Goal: Task Accomplishment & Management: Complete application form

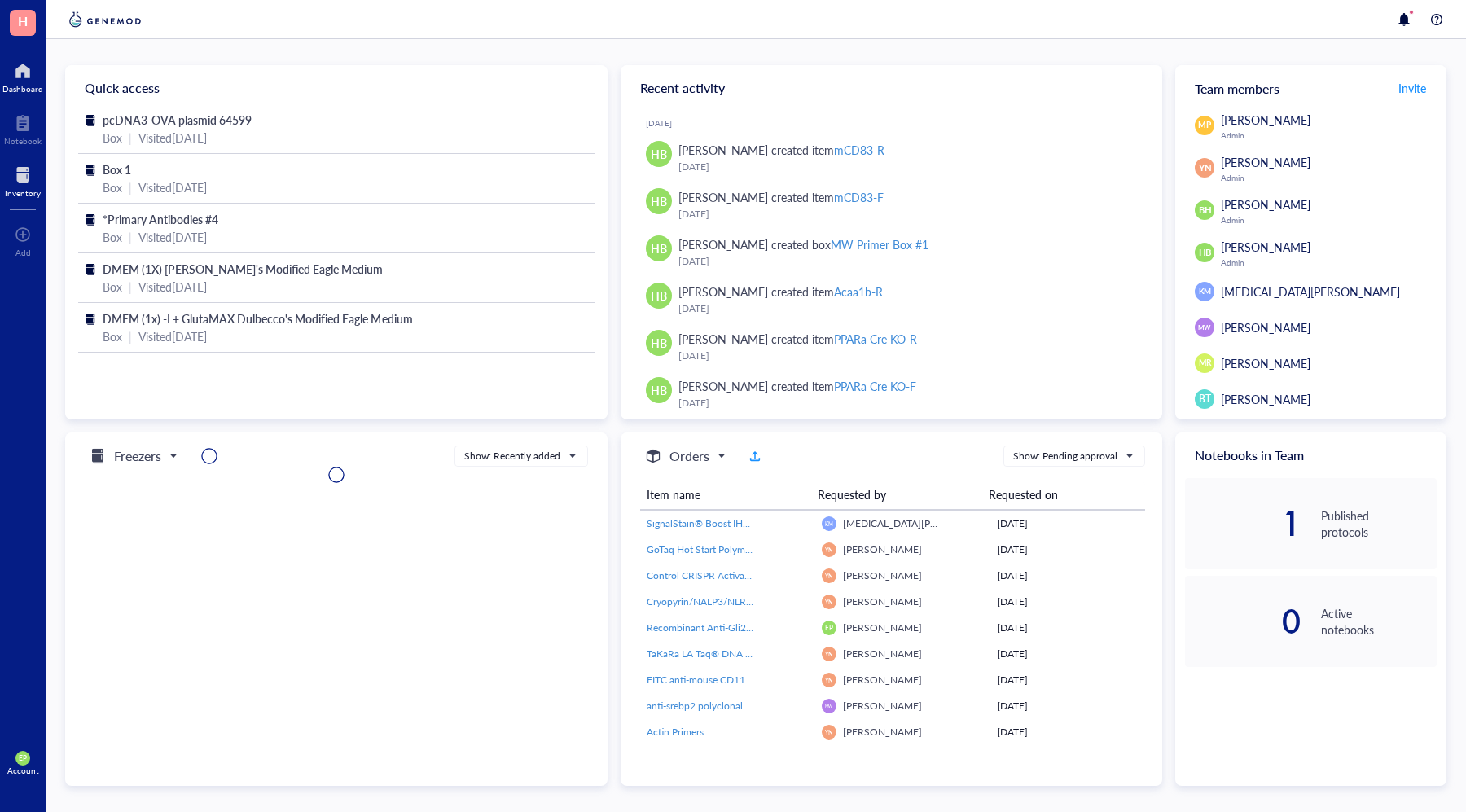
click at [19, 170] on div at bounding box center [23, 174] width 36 height 26
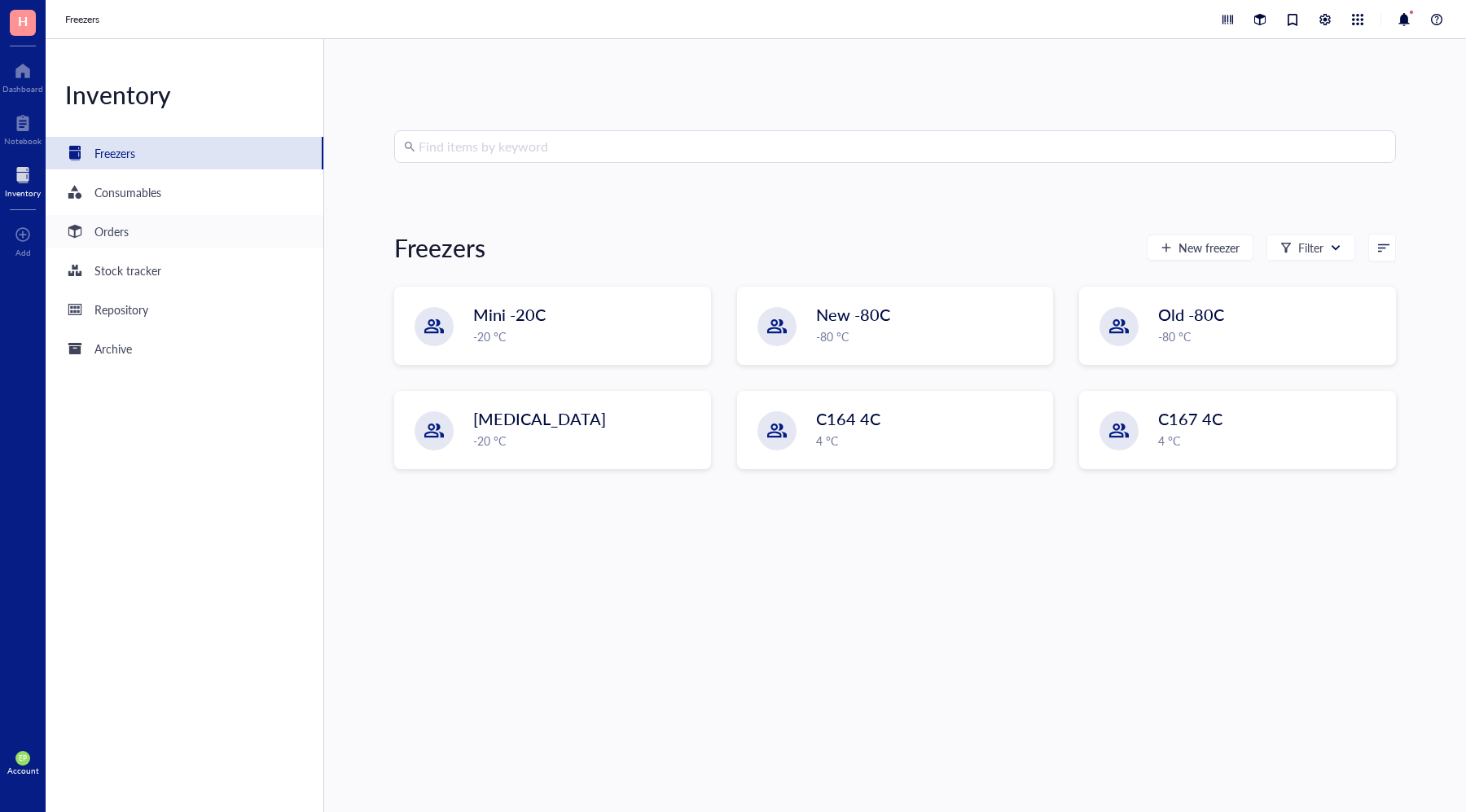
click at [273, 237] on div "Orders" at bounding box center [185, 231] width 278 height 32
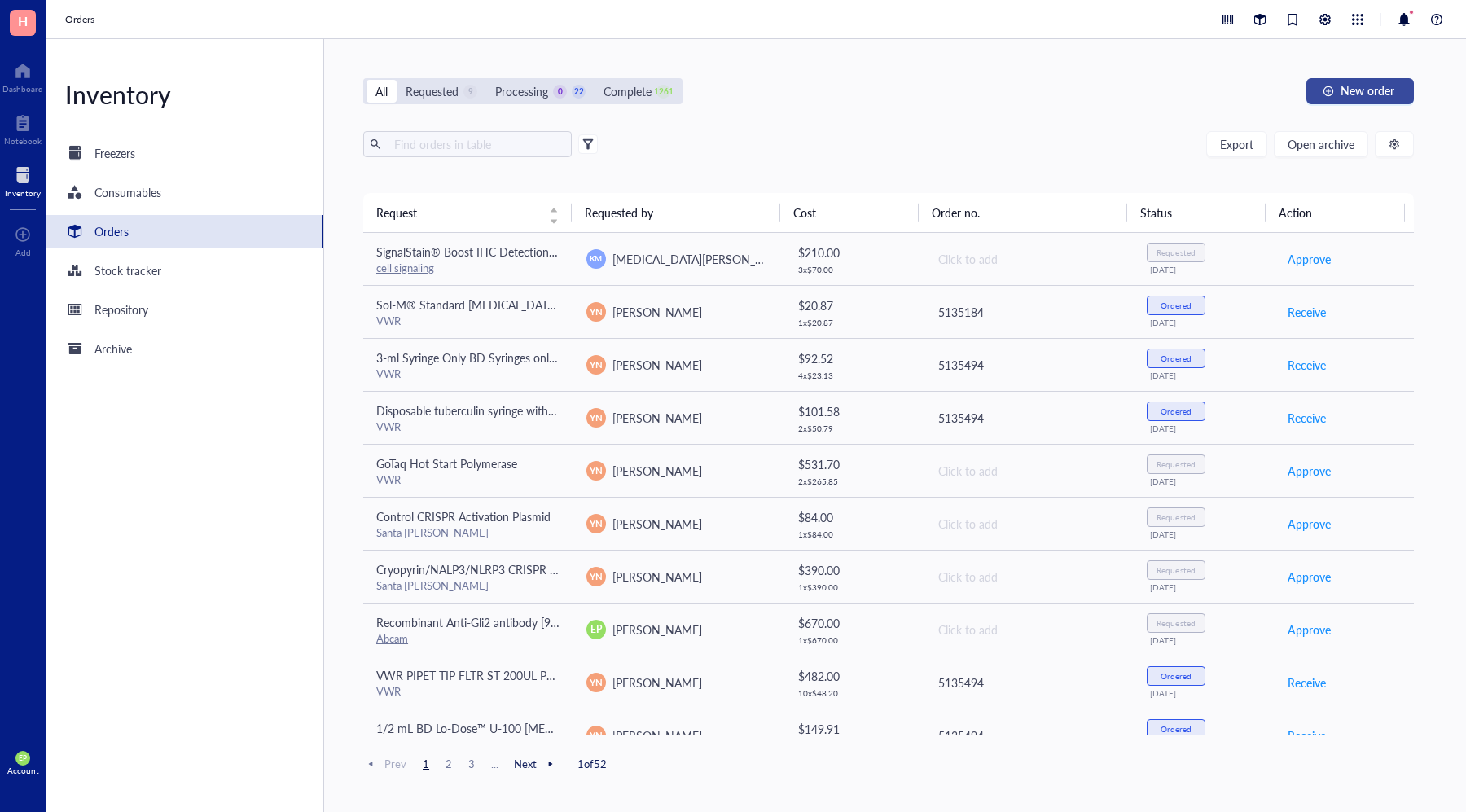
click at [1397, 90] on button "New order" at bounding box center [1359, 90] width 108 height 26
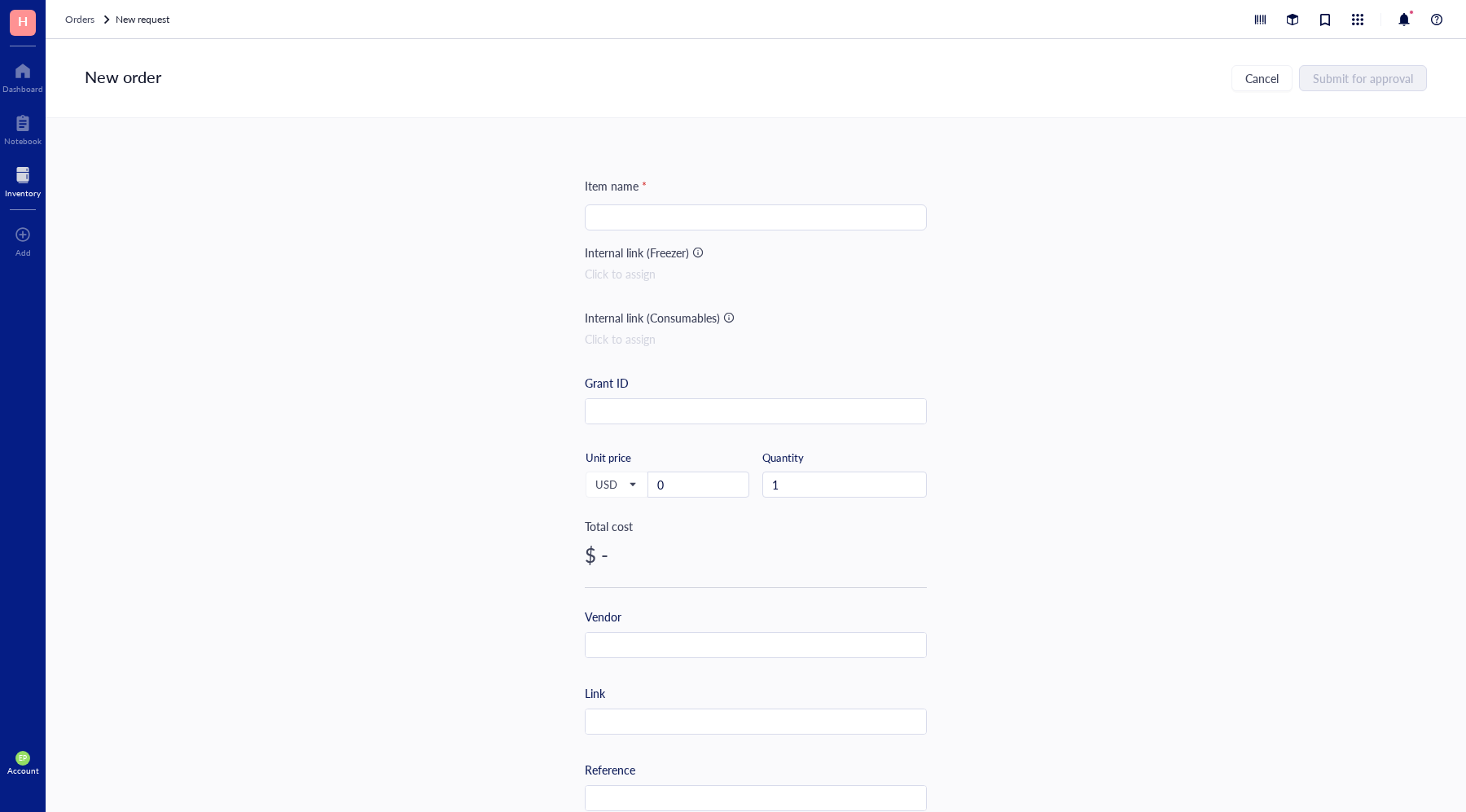
click at [691, 212] on input "search" at bounding box center [755, 218] width 323 height 25
paste input "Cryopyrin/NALP3/NLRP3 Lentiviral Activation Particles (m)"
type input "Cryopyrin/NALP3/NLRP3 Lentiviral Activation Particles (m)"
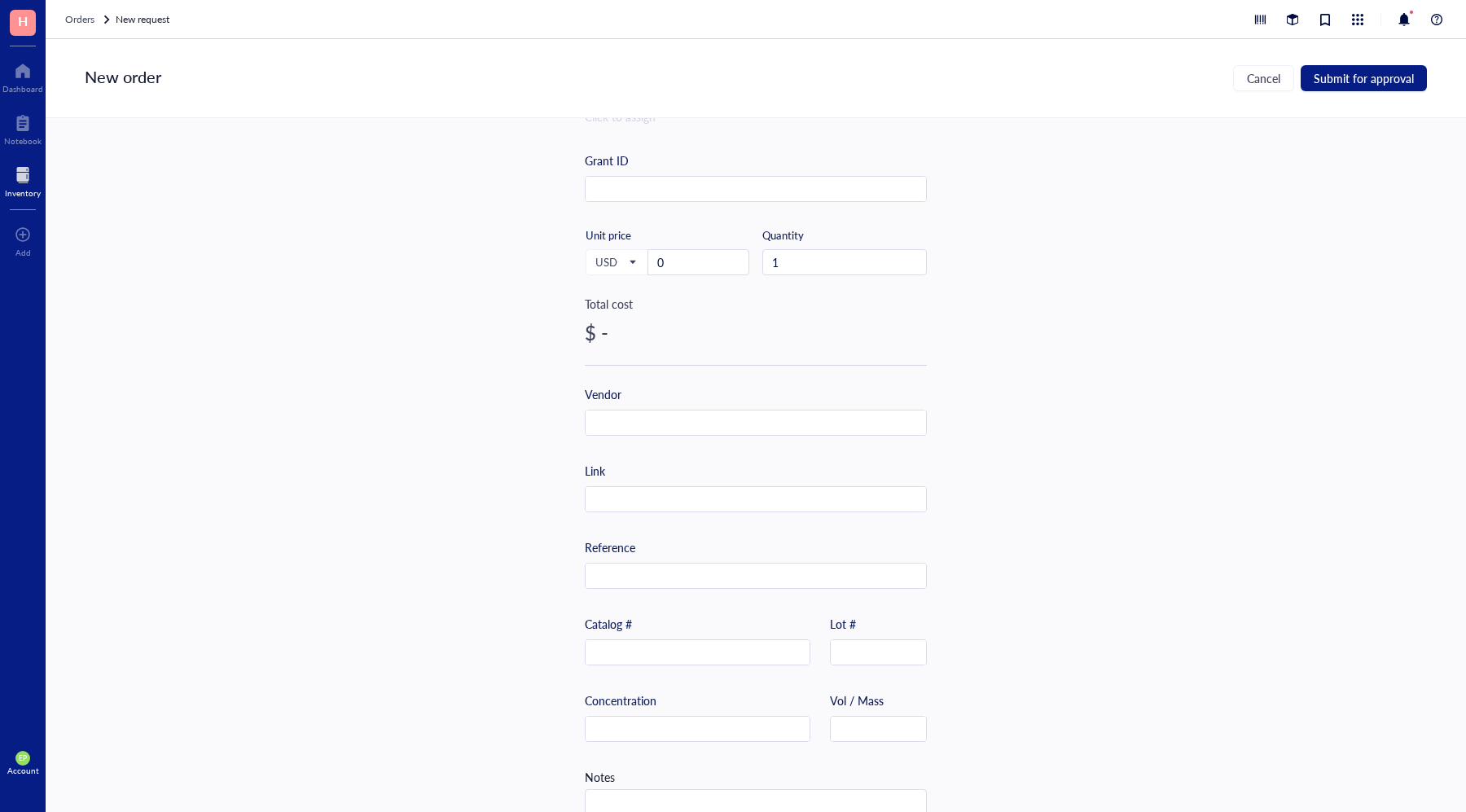
scroll to position [226, 0]
click at [633, 647] on input "text" at bounding box center [697, 649] width 224 height 26
paste input "sc-432122-LAC"
type input "sc-432122-LAC"
click at [642, 423] on input "text" at bounding box center [756, 420] width 341 height 26
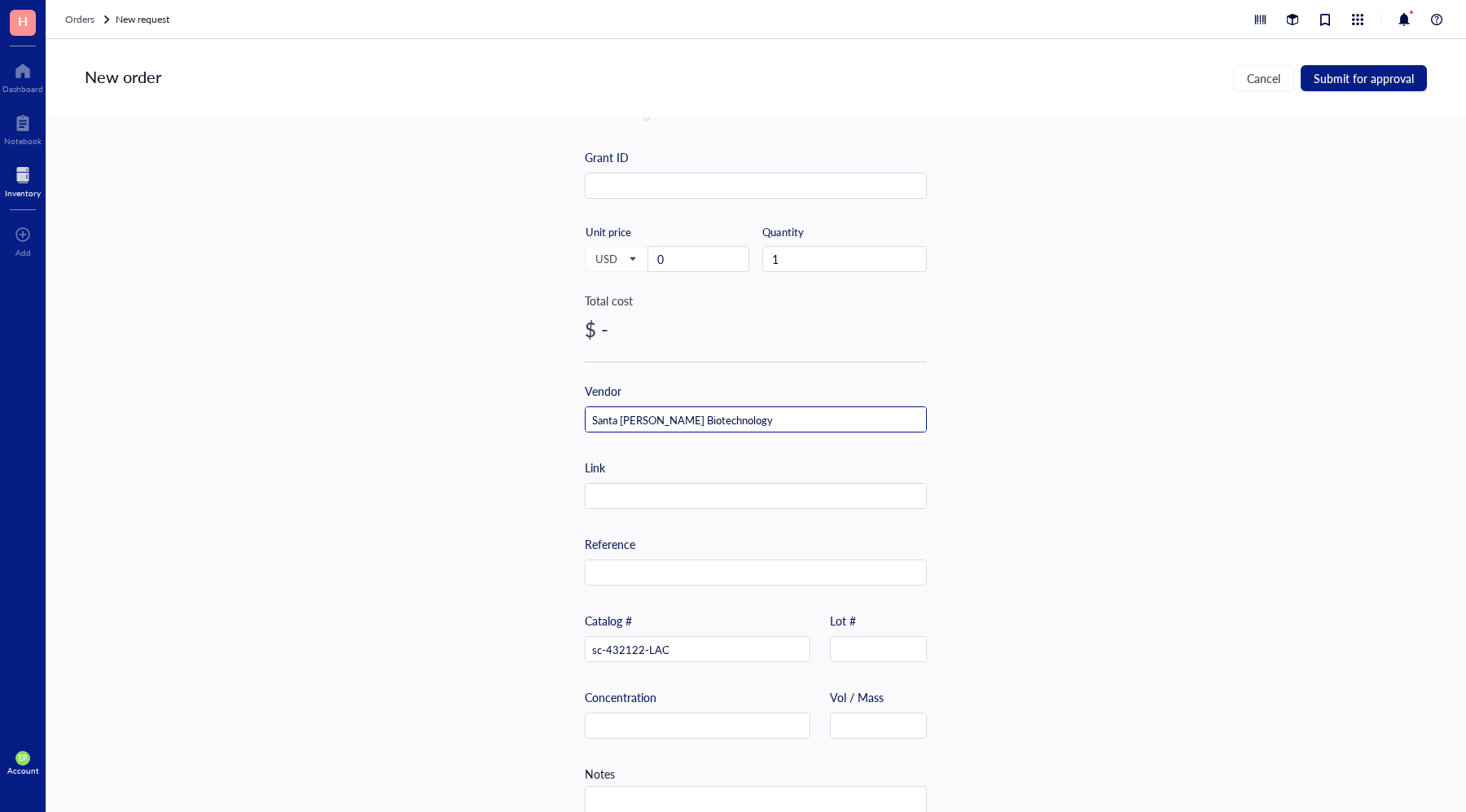
type input "Santa [PERSON_NAME] Biotechnology"
click at [644, 444] on div "Item name * Cryopyrin/NALP3/NLRP3 Lentiviral Activation Particles (m) Internal …" at bounding box center [755, 402] width 342 height 901
click at [668, 503] on input "text" at bounding box center [756, 496] width 341 height 26
click at [659, 486] on input "text" at bounding box center [756, 496] width 341 height 26
paste input "[URL][DOMAIN_NAME]"
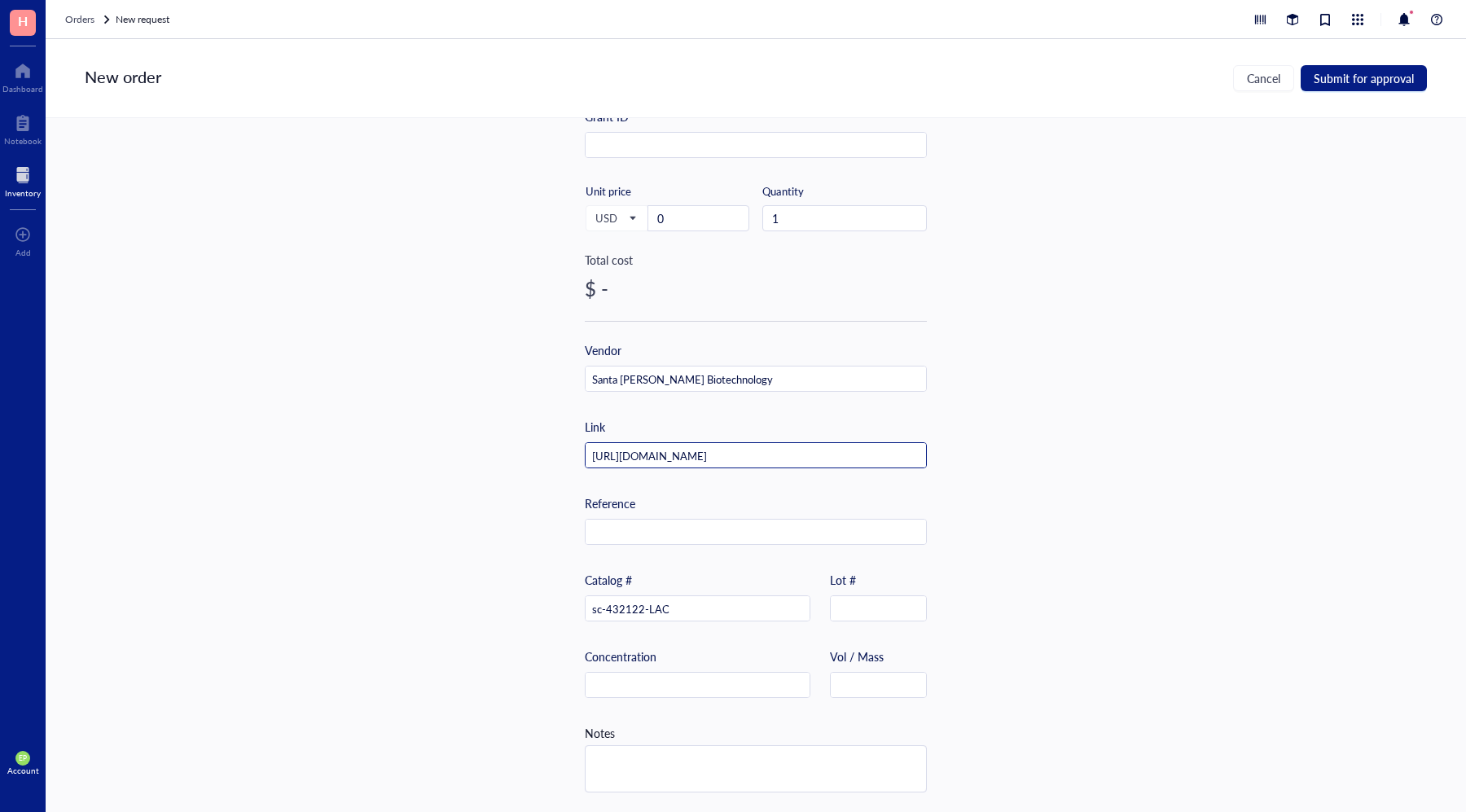
scroll to position [263, 0]
type input "[URL][DOMAIN_NAME]"
click at [699, 757] on textarea at bounding box center [756, 772] width 341 height 46
type textarea "Bala"
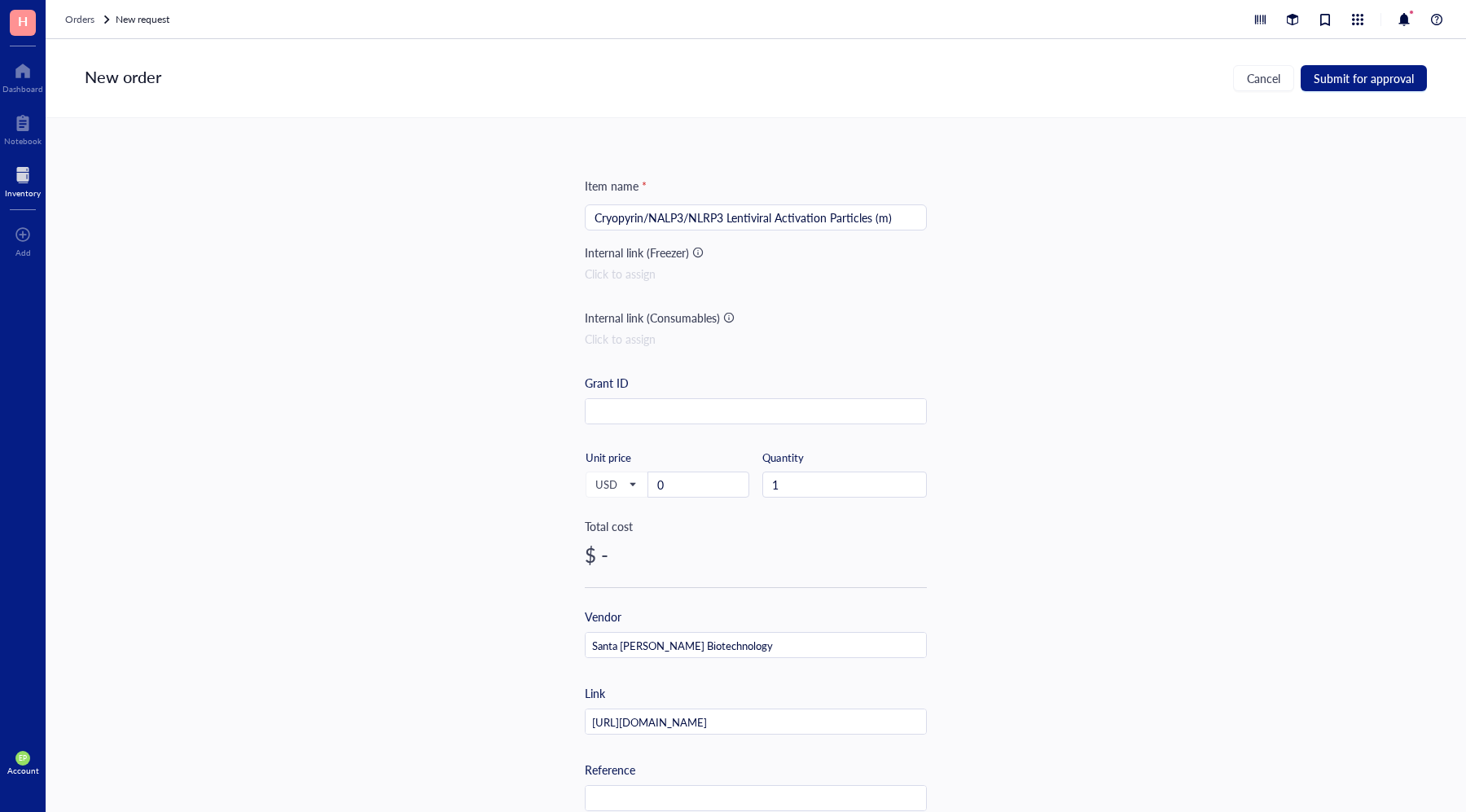
type textarea "[PERSON_NAME]'s request"
click at [688, 488] on input "0" at bounding box center [698, 485] width 100 height 25
type input "447"
click at [763, 529] on div "Total cost" at bounding box center [755, 525] width 342 height 18
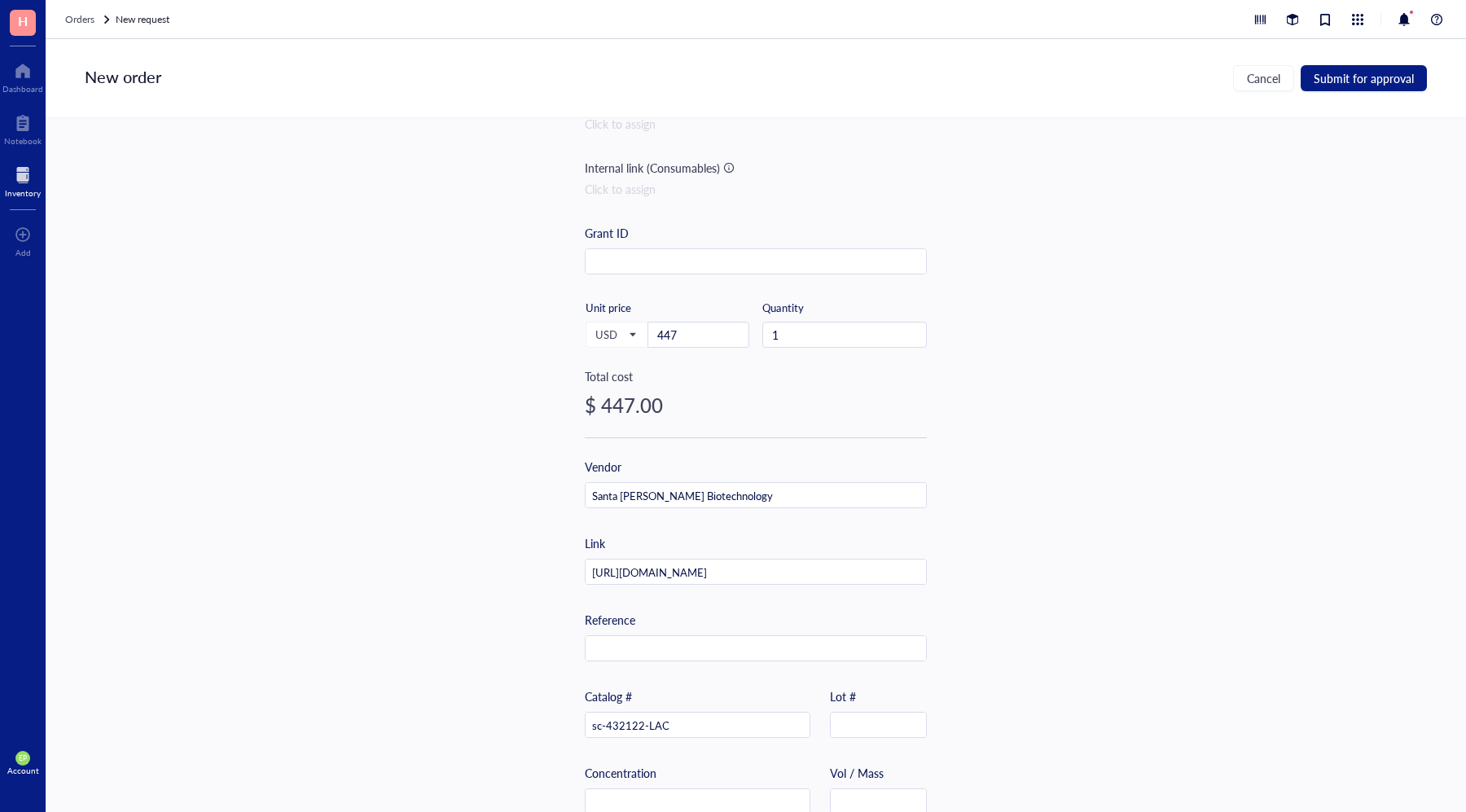
scroll to position [273, 0]
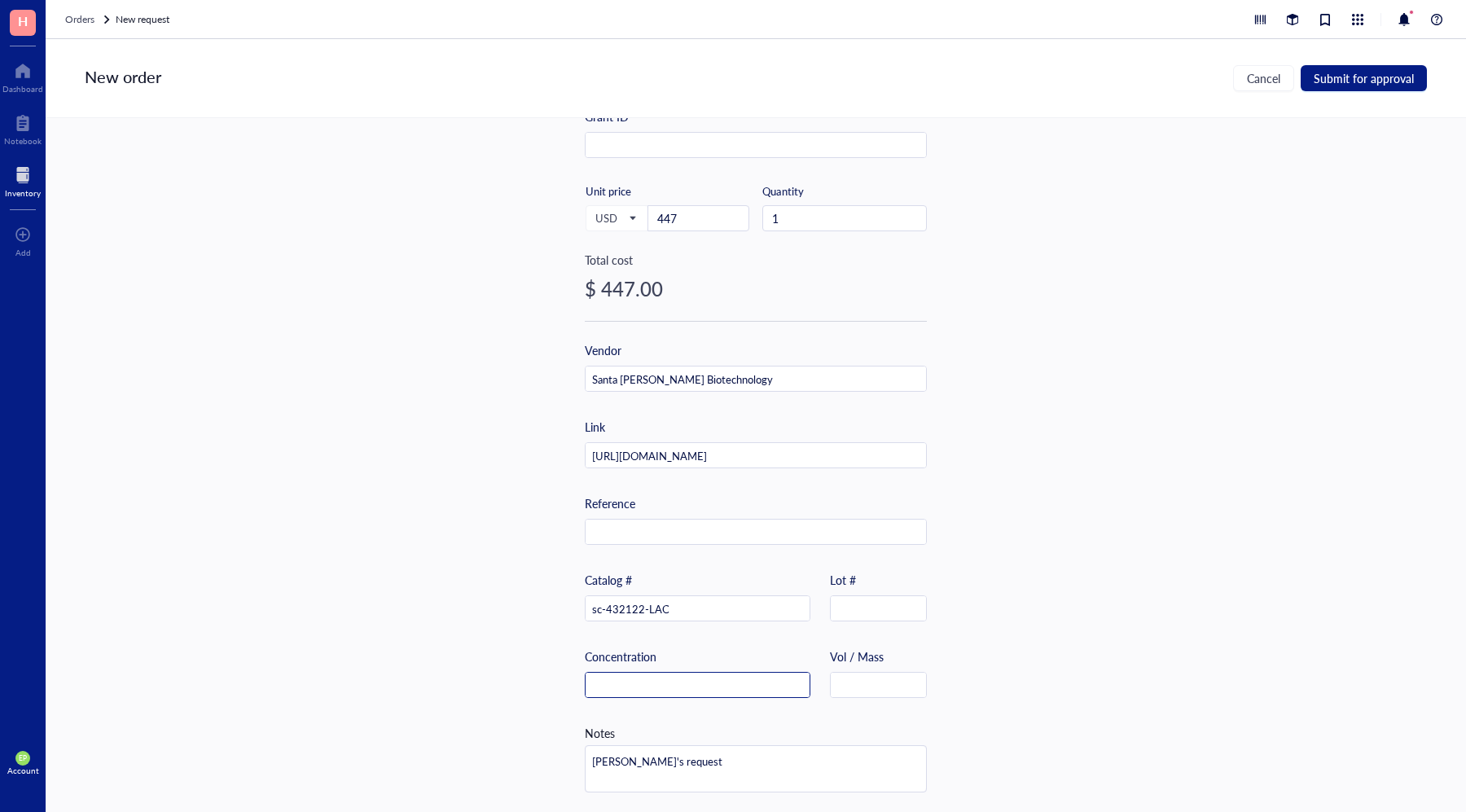
click at [658, 694] on div "Concentration Vol / Mass" at bounding box center [755, 685] width 342 height 76
click at [655, 680] on input "text" at bounding box center [697, 684] width 224 height 26
type input "1E6 particles in 200 uL"
click at [1041, 545] on div "Item name * Cryopyrin/NALP3/NLRP3 Lentiviral Activation Particles (m) Internal …" at bounding box center [756, 465] width 1420 height 694
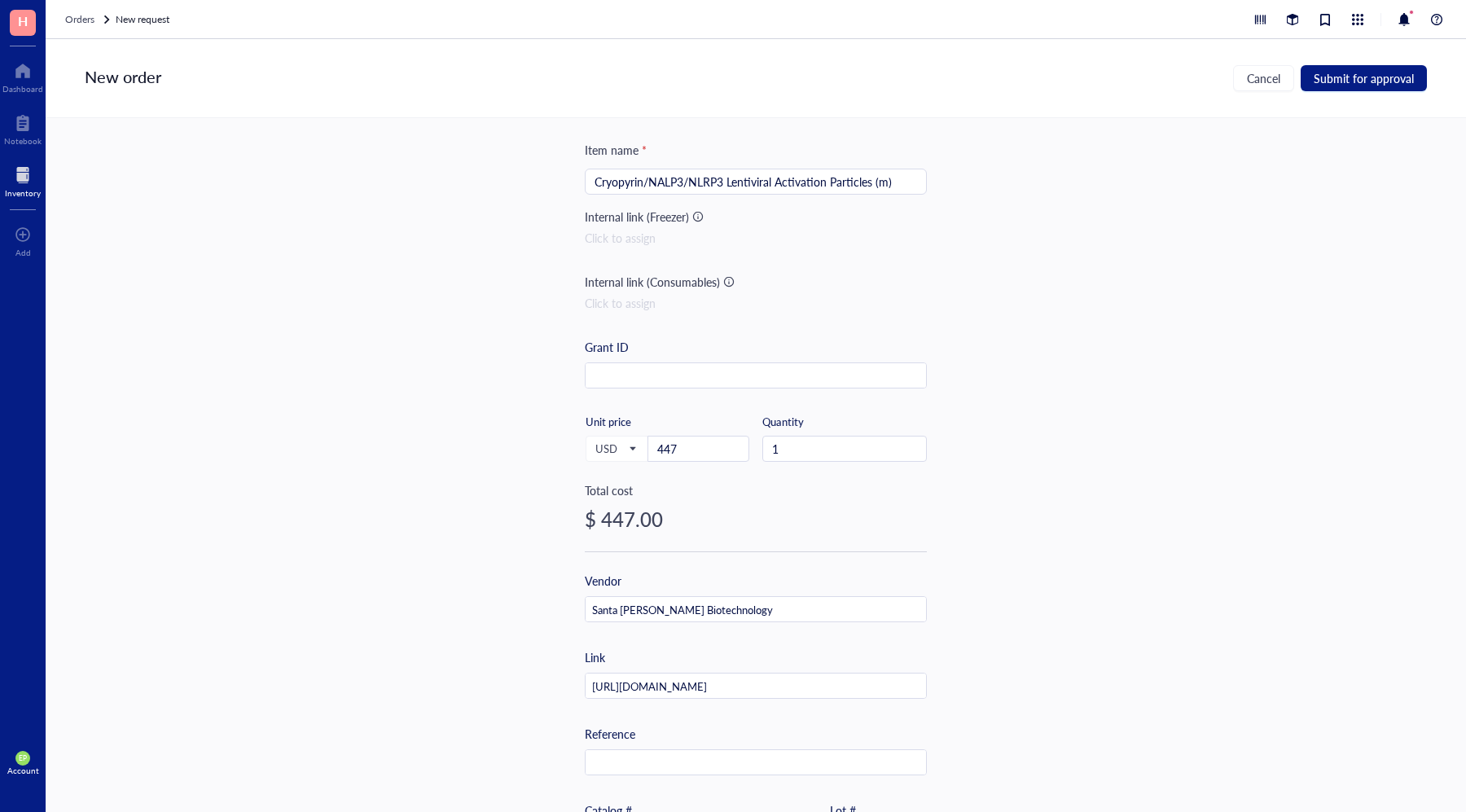
scroll to position [0, 0]
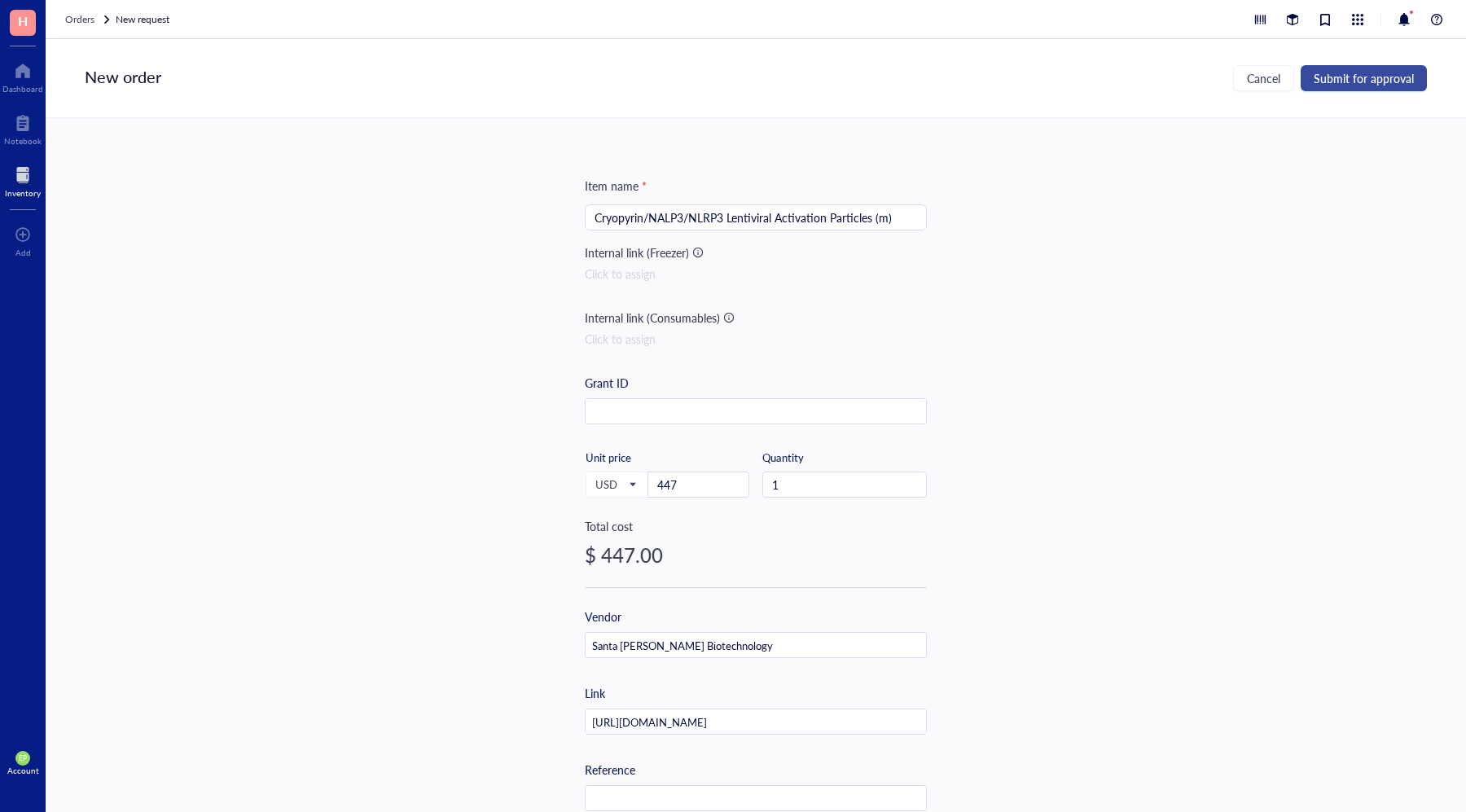
click at [1370, 77] on span "Submit for approval" at bounding box center [1363, 78] width 100 height 13
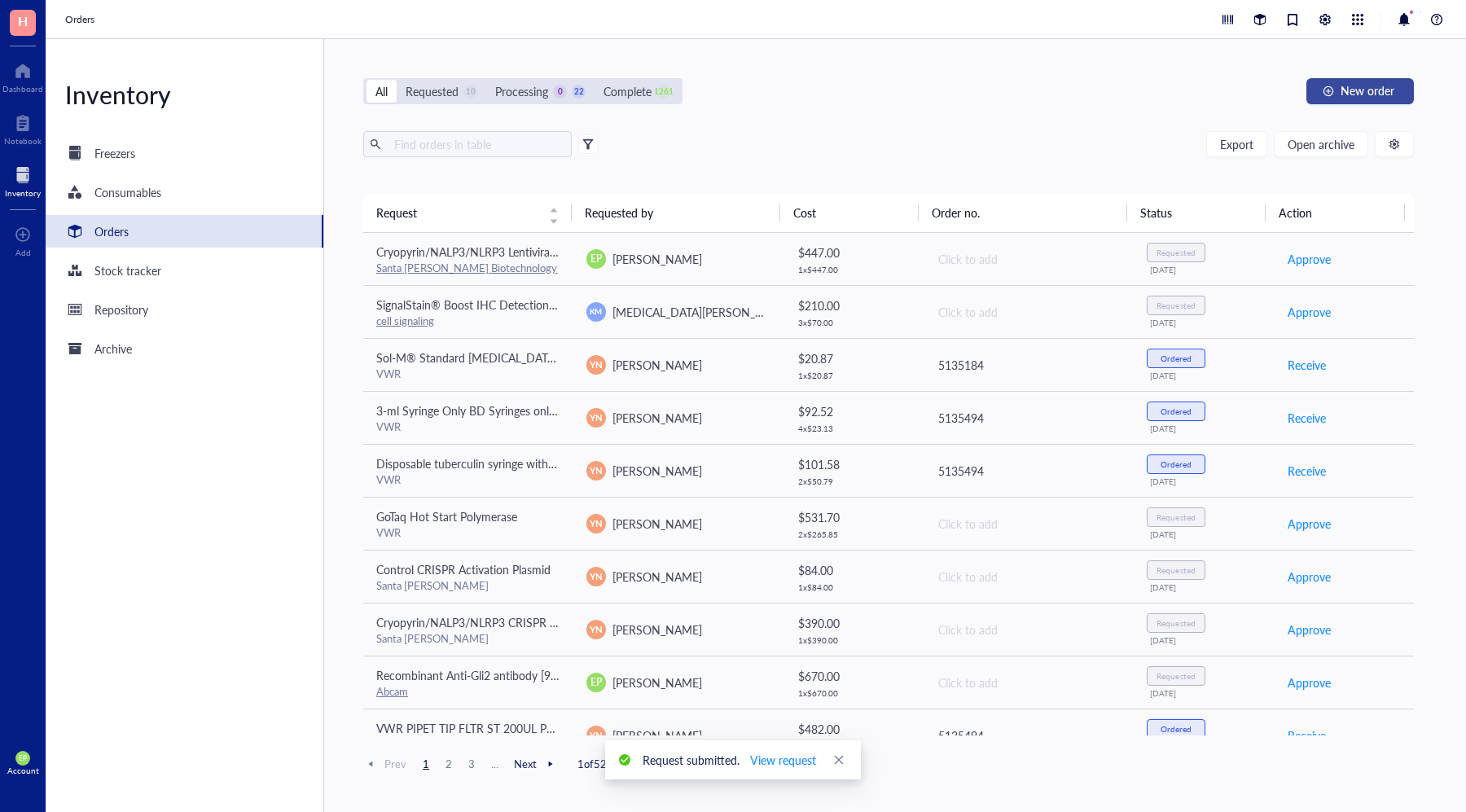
click at [1358, 88] on span "New order" at bounding box center [1367, 90] width 53 height 13
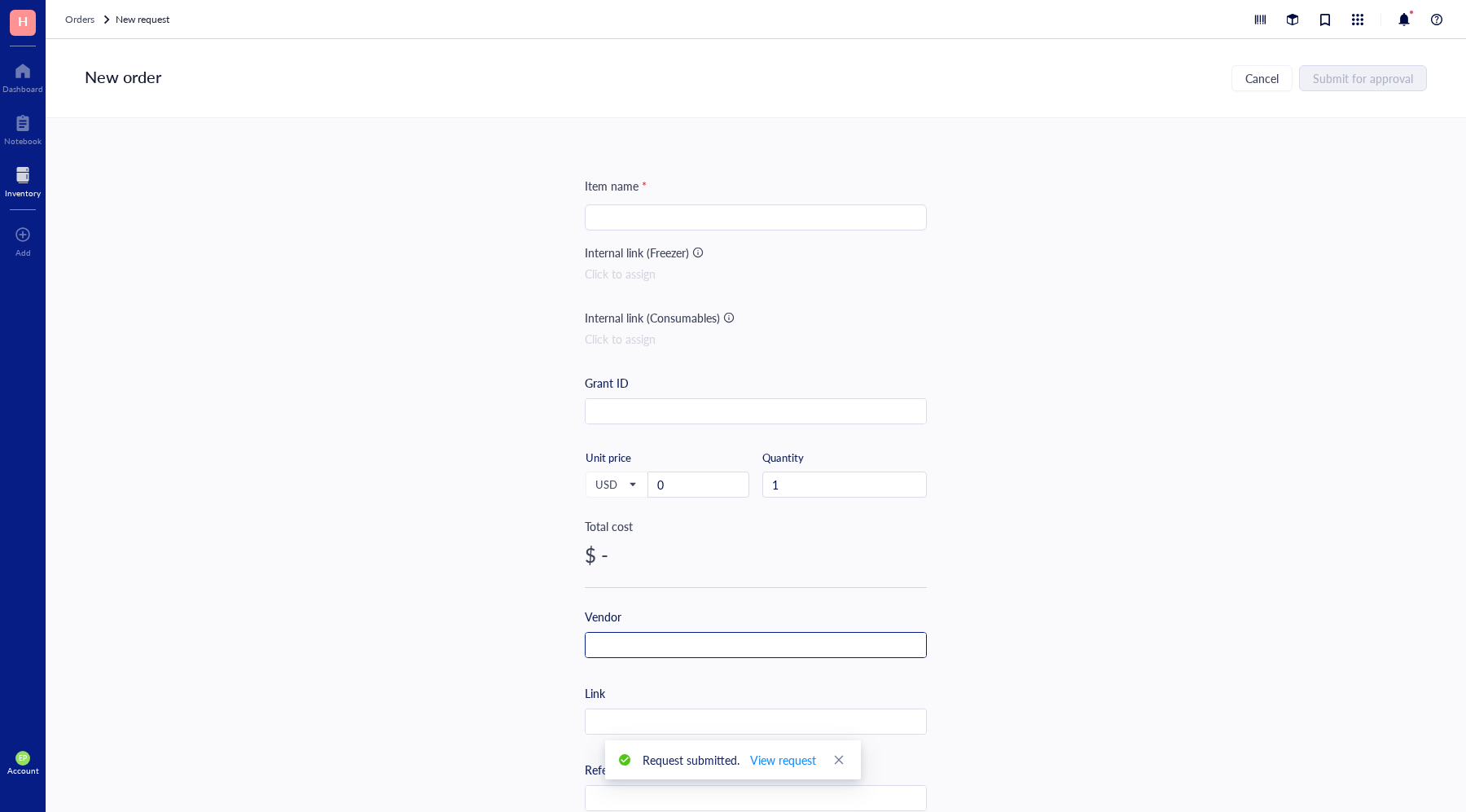
click at [644, 636] on input "text" at bounding box center [756, 645] width 341 height 26
type input "Santa [PERSON_NAME] Biotechnology"
paste input "[URL][DOMAIN_NAME]"
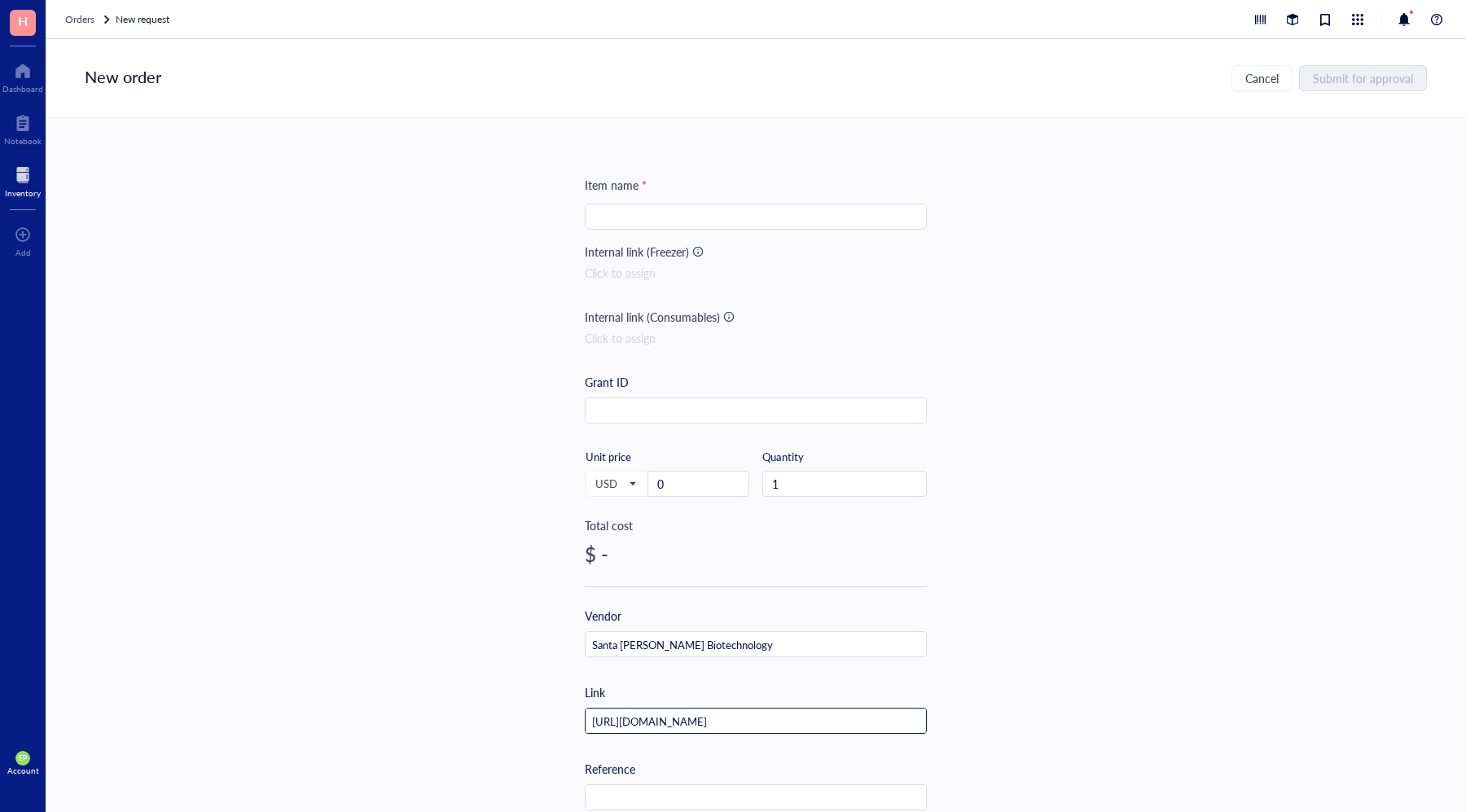
type input "[URL][DOMAIN_NAME]"
click at [695, 479] on input "0" at bounding box center [698, 484] width 100 height 25
type input "84"
click at [1066, 404] on div "Item name * Internal link (Freezer) Click to assign Internal link (Consumables)…" at bounding box center [756, 465] width 1420 height 694
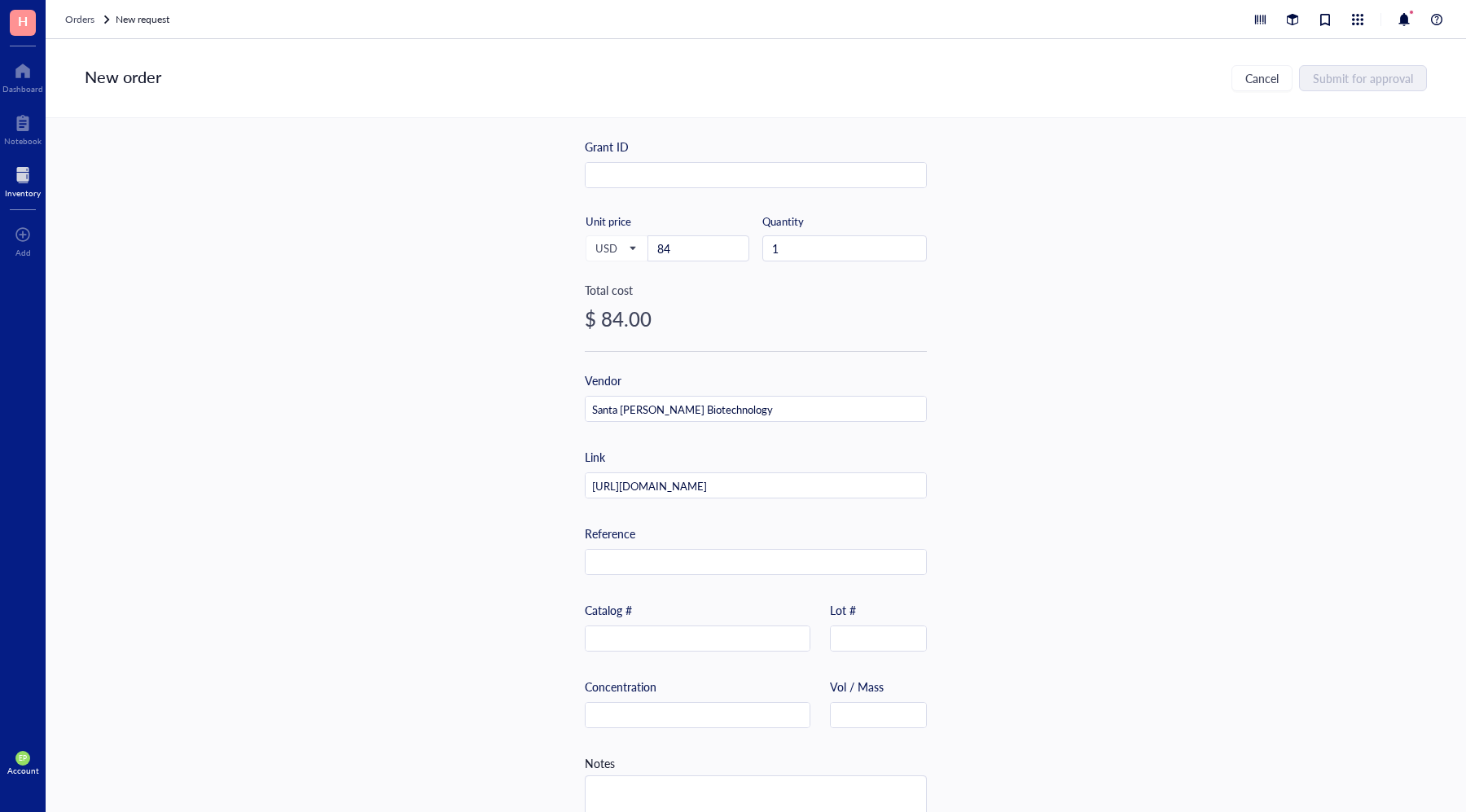
scroll to position [237, 0]
click at [661, 713] on input "text" at bounding box center [697, 714] width 224 height 26
type input "1E6 particles in 200 uL"
click at [1008, 683] on div "Item name * Internal link (Freezer) Click to assign Internal link (Consumables)…" at bounding box center [756, 465] width 1420 height 694
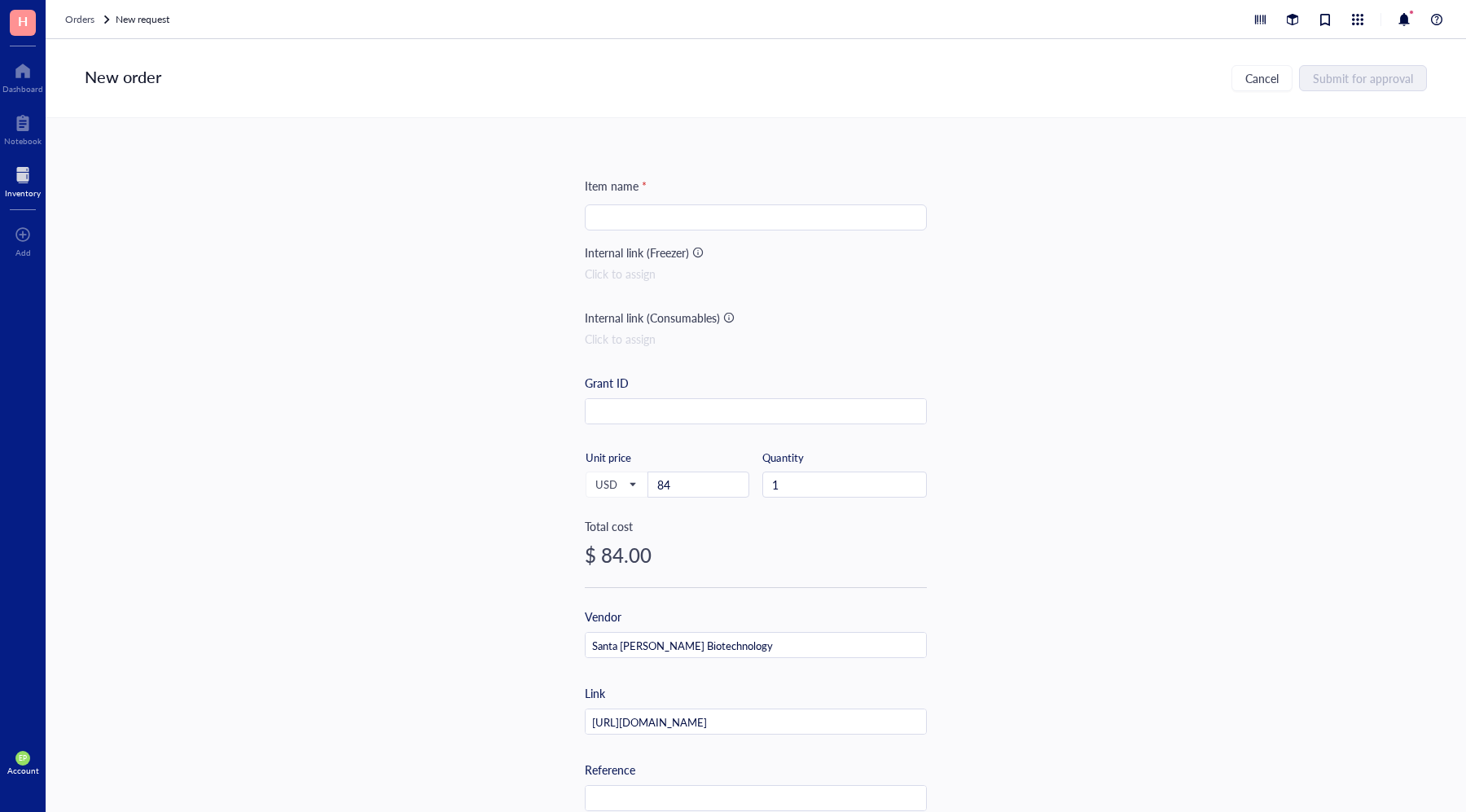
drag, startPoint x: 659, startPoint y: 227, endPoint x: 665, endPoint y: 220, distance: 9.2
click at [661, 225] on input "search" at bounding box center [755, 218] width 323 height 25
paste input "Control Lentiviral Activation Particles"
type input "Control Lentiviral Activation Particles"
click at [936, 523] on div "Item name * Control Lentiviral Activation Particles Control Lentiviral Activati…" at bounding box center [756, 465] width 1420 height 694
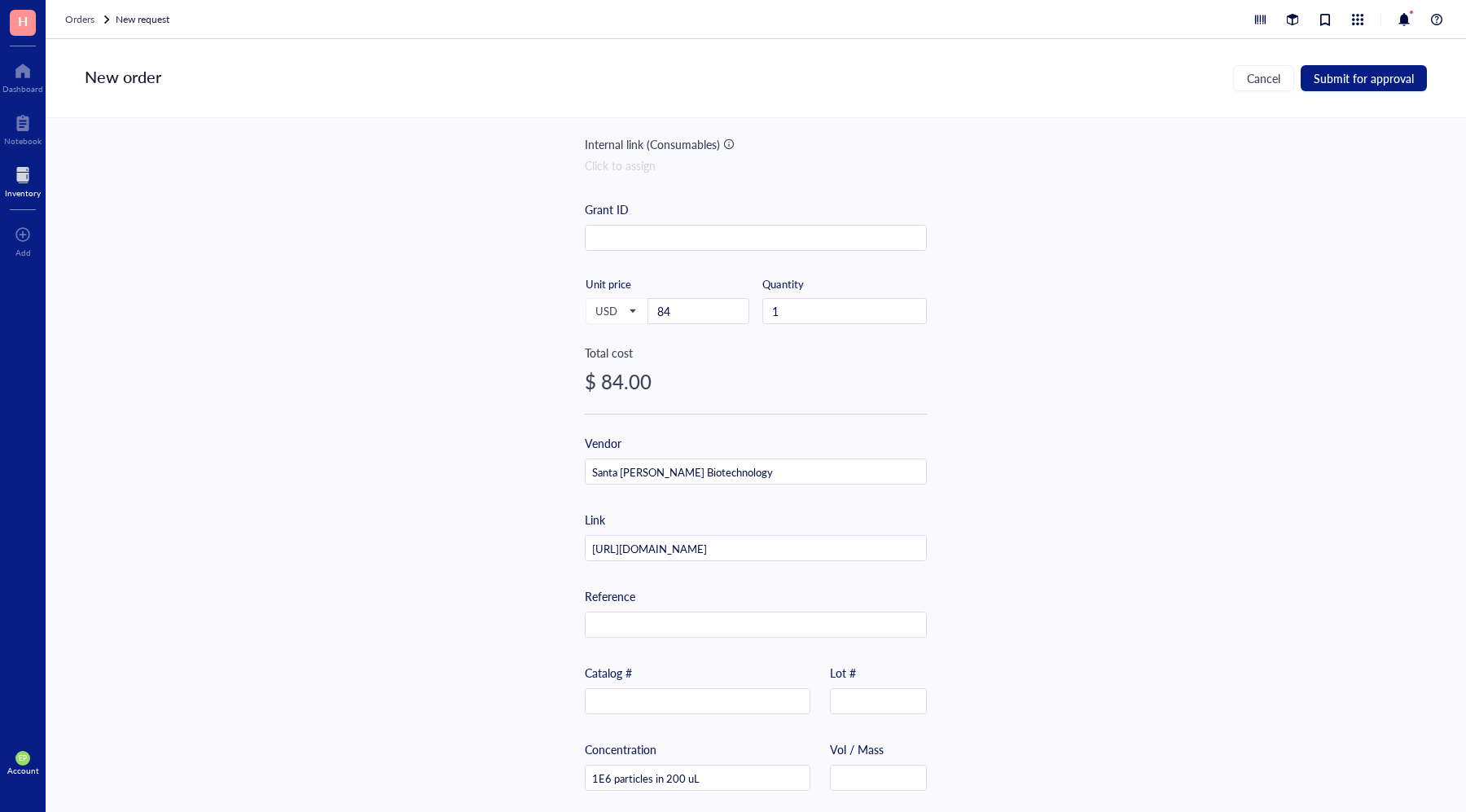
scroll to position [199, 0]
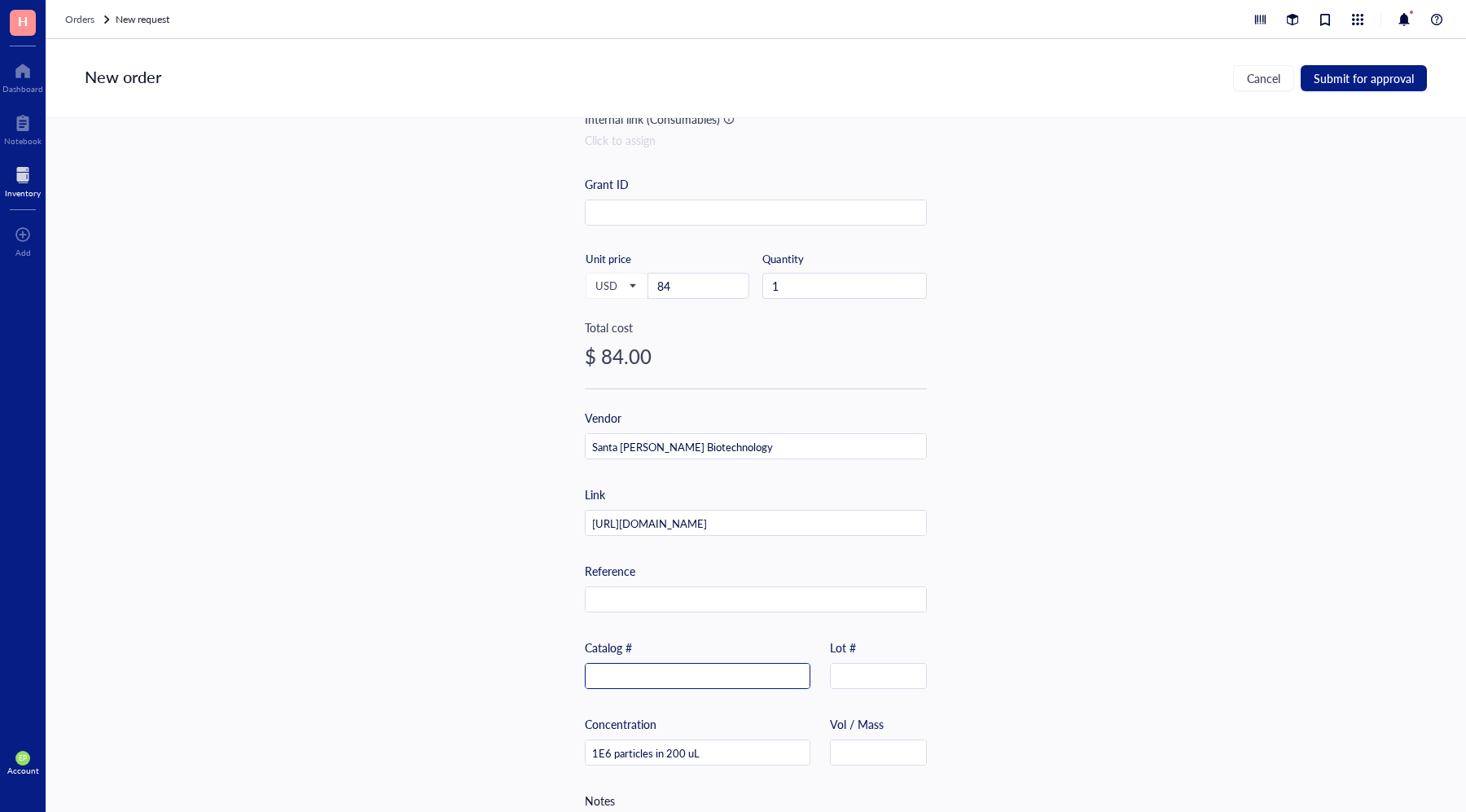
click at [663, 672] on input "text" at bounding box center [697, 676] width 224 height 26
paste input "sc-437282"
type input "sc-437282"
click at [998, 584] on div "Item name * Control Lentiviral Activation Particles Internal link (Freezer) Cli…" at bounding box center [756, 465] width 1420 height 694
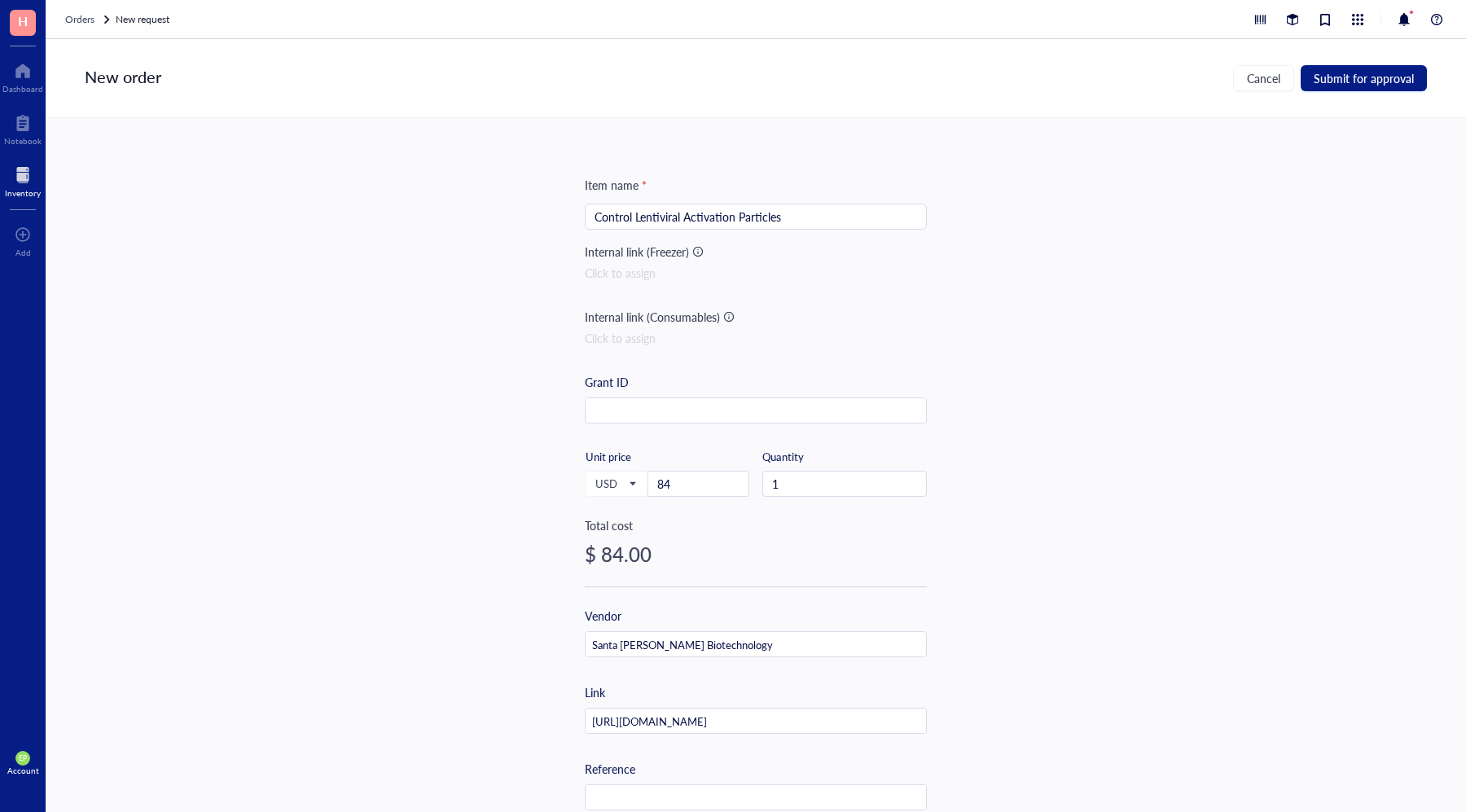
scroll to position [76, 0]
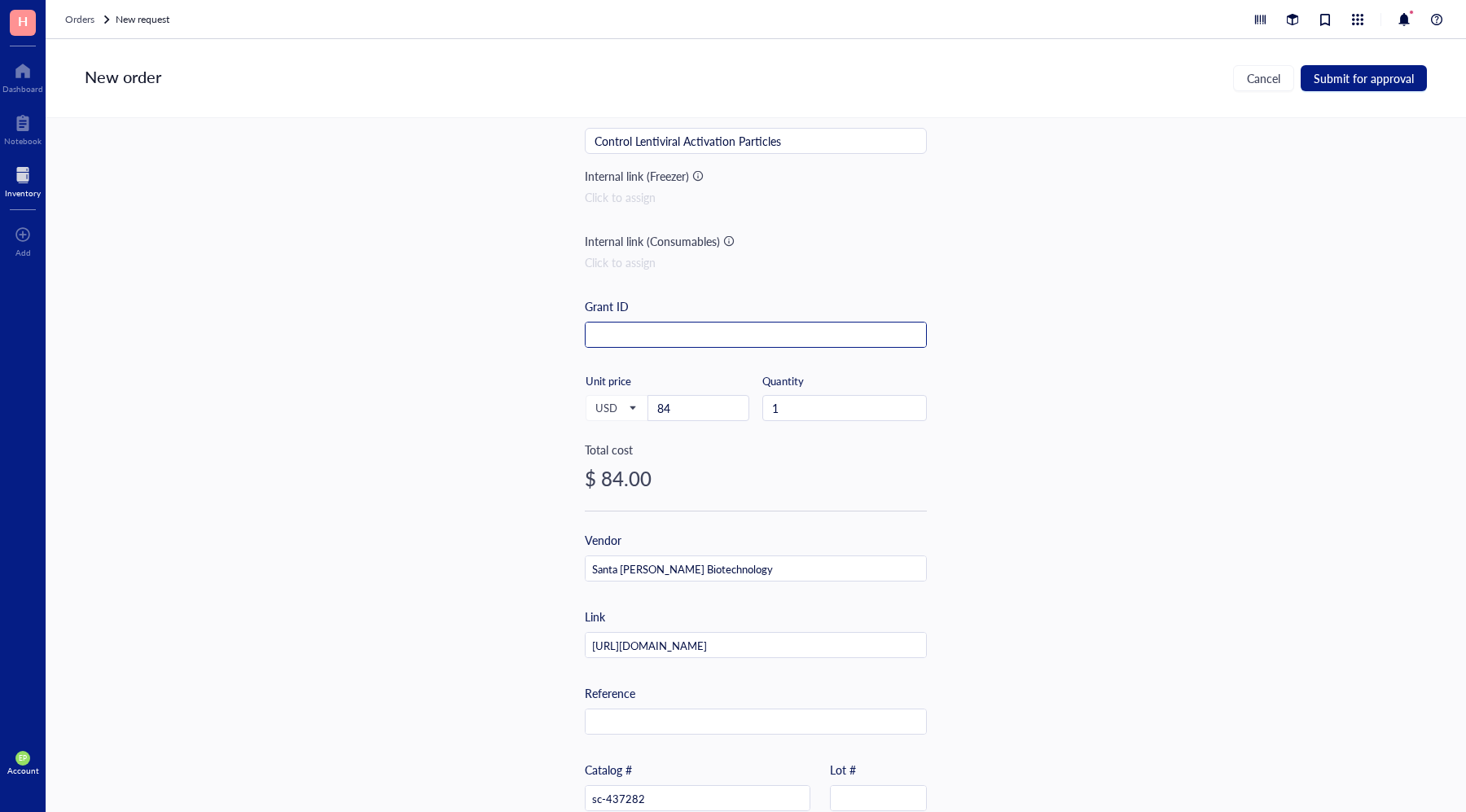
click at [668, 324] on input "text" at bounding box center [756, 335] width 341 height 26
click at [1152, 512] on div "Item name * Control Lentiviral Activation Particles Internal link (Freezer) Cli…" at bounding box center [756, 465] width 1420 height 694
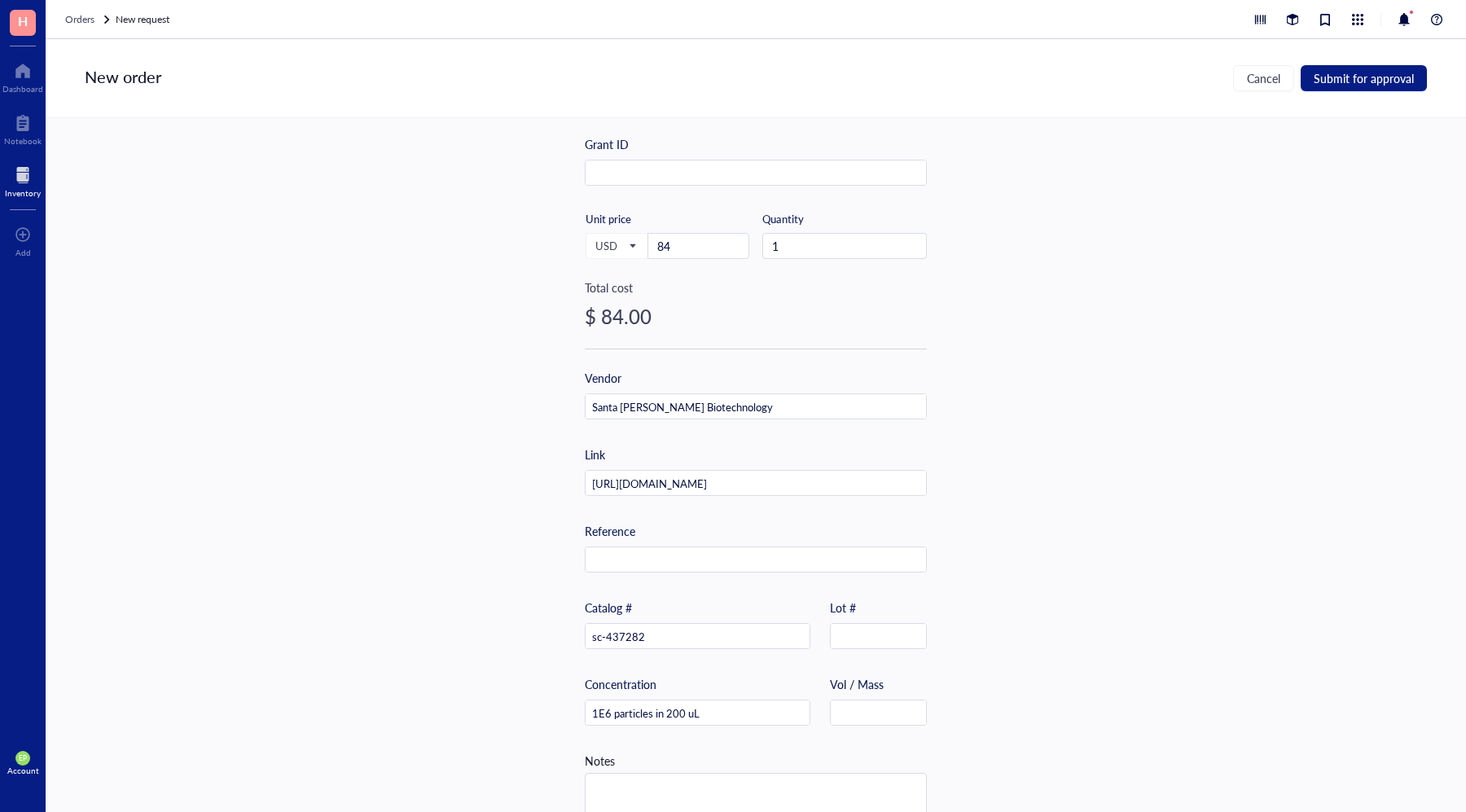
scroll to position [273, 0]
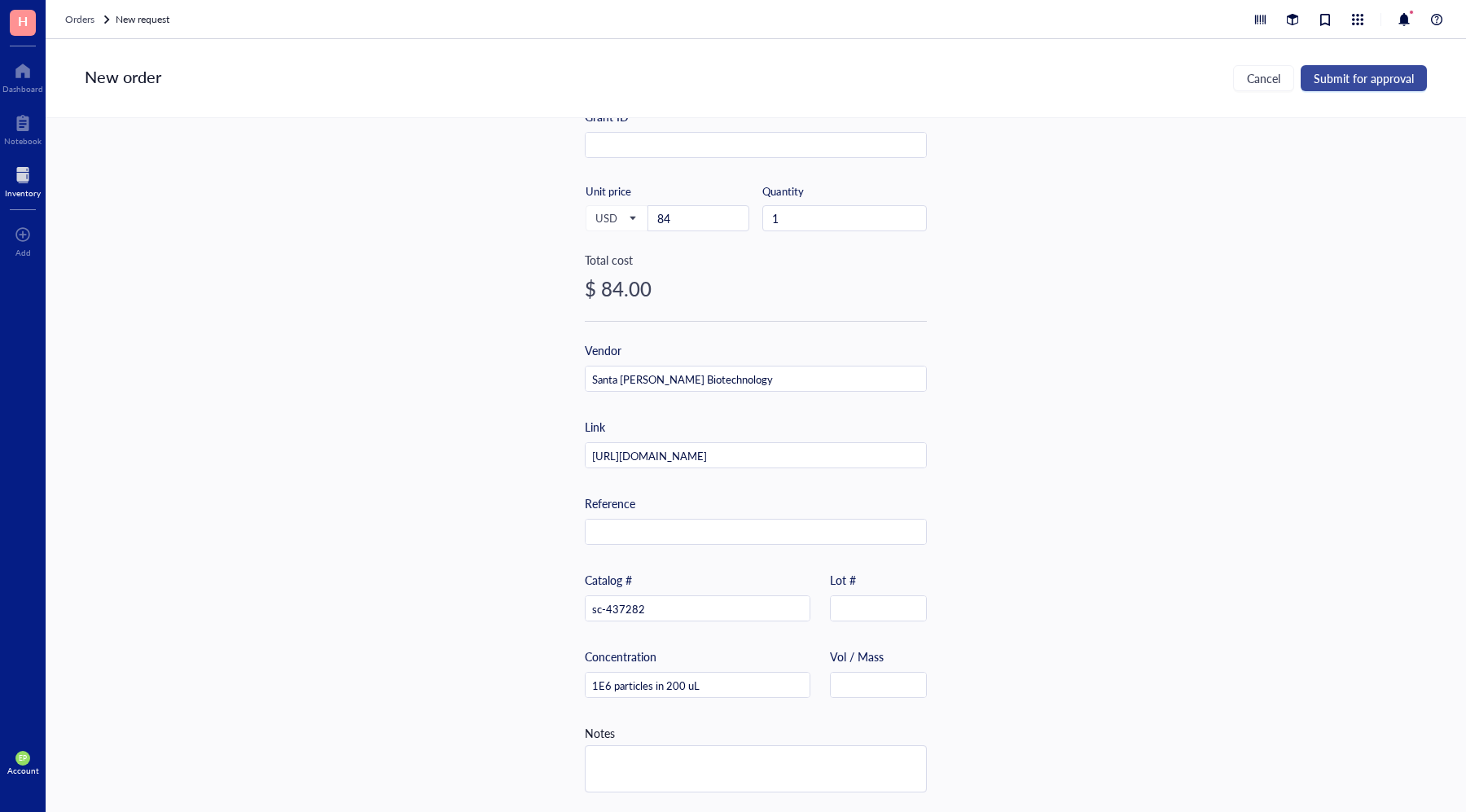
click at [1390, 69] on button "Submit for approval" at bounding box center [1363, 77] width 127 height 26
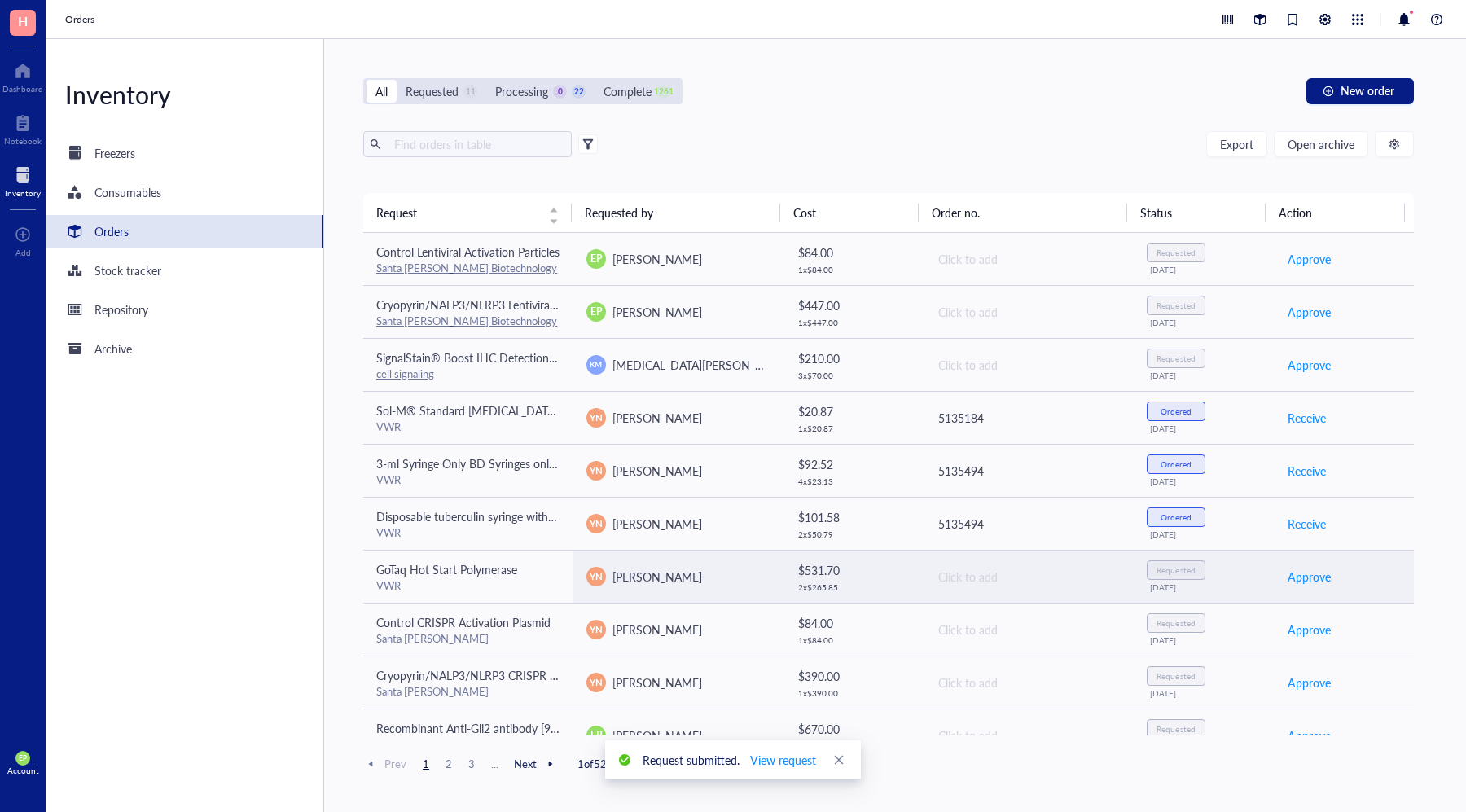
scroll to position [9, 0]
